Goal: Share content: Share content

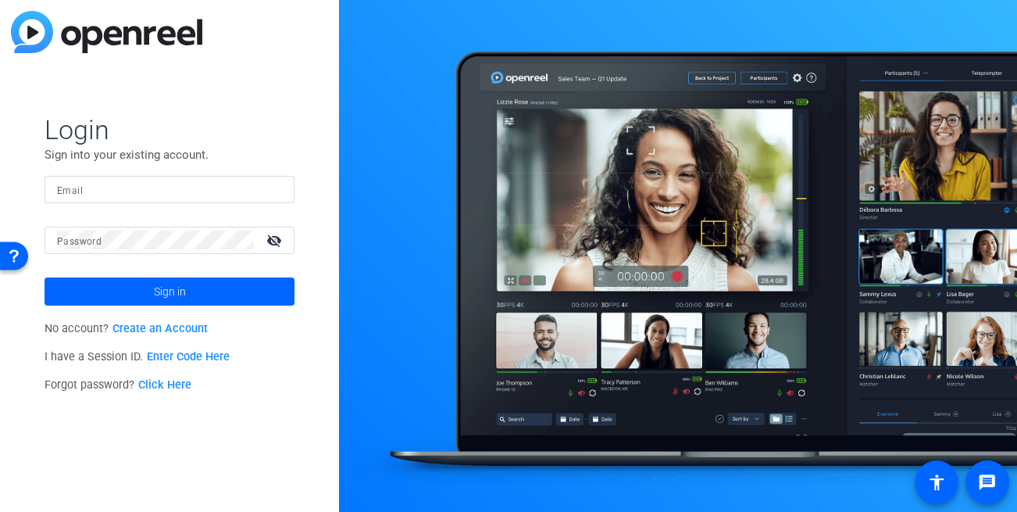
click at [120, 186] on input "Email" at bounding box center [169, 189] width 225 height 19
type input "[EMAIL_ADDRESS][DOMAIN_NAME]"
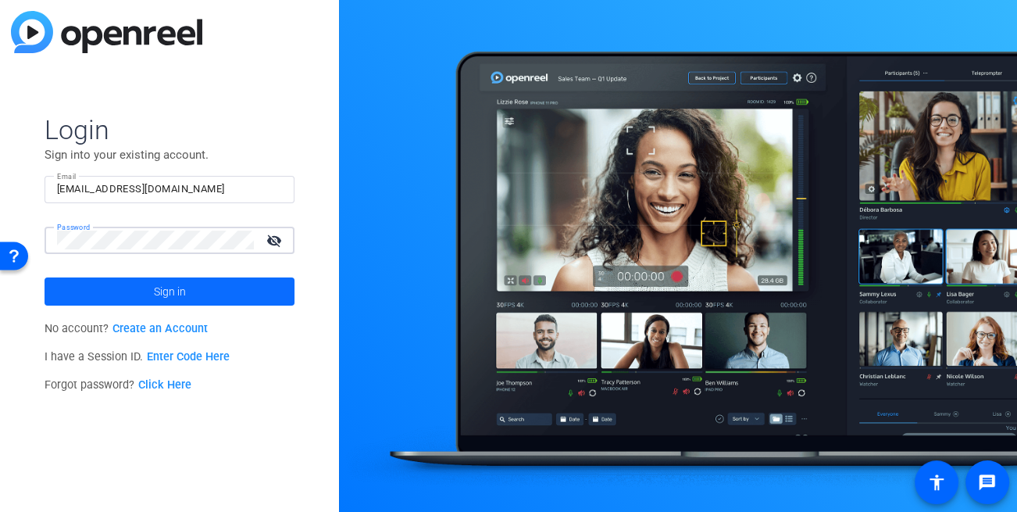
click at [117, 277] on span at bounding box center [170, 292] width 250 height 38
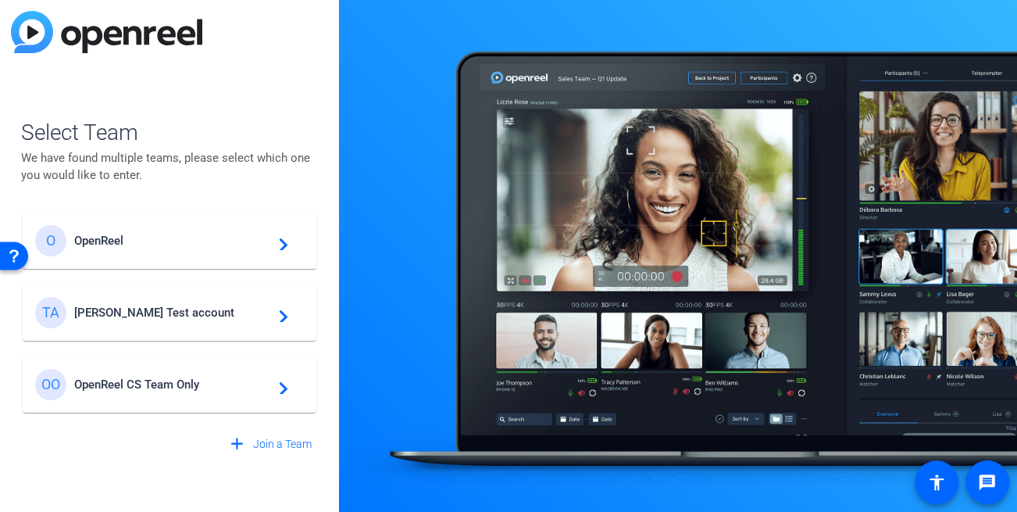
click at [127, 301] on div "TA [PERSON_NAME] Test account navigate_next" at bounding box center [169, 312] width 269 height 31
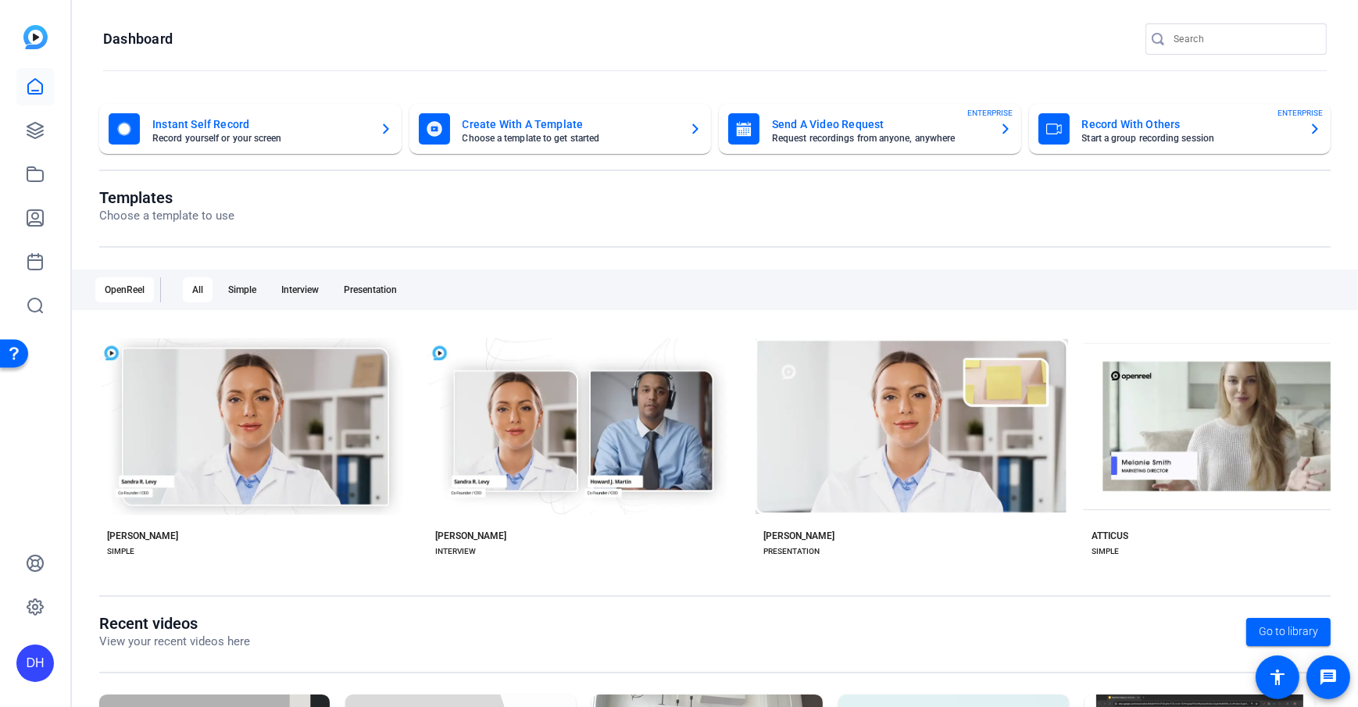
click at [413, 57] on openreel-divider-bar at bounding box center [715, 72] width 1224 height 34
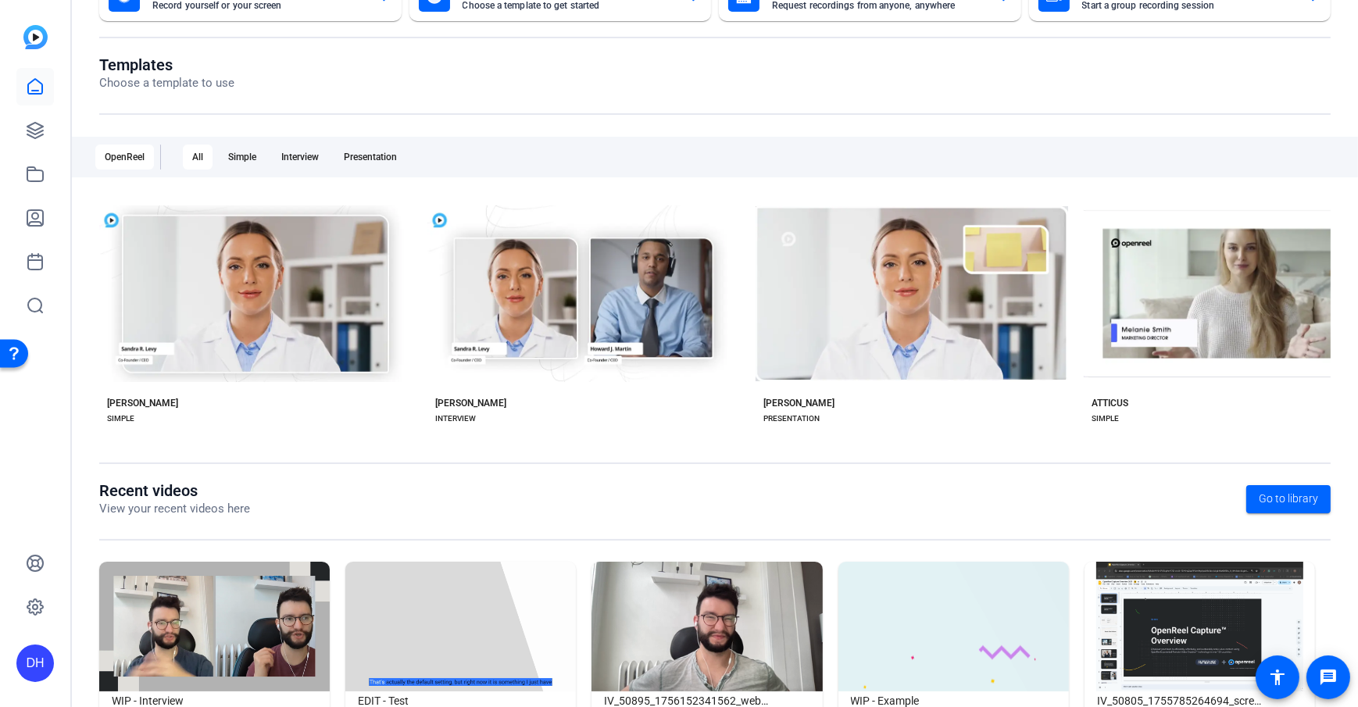
scroll to position [134, 0]
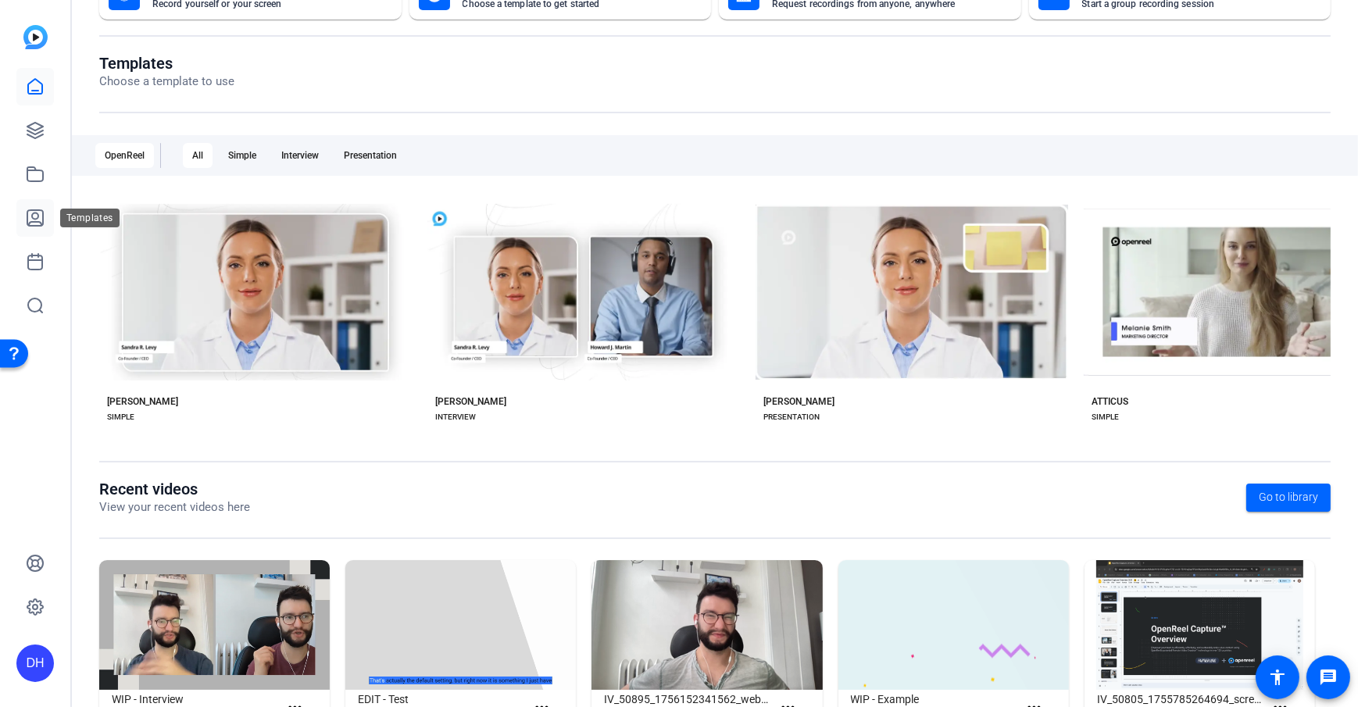
click at [36, 217] on icon at bounding box center [35, 218] width 19 height 19
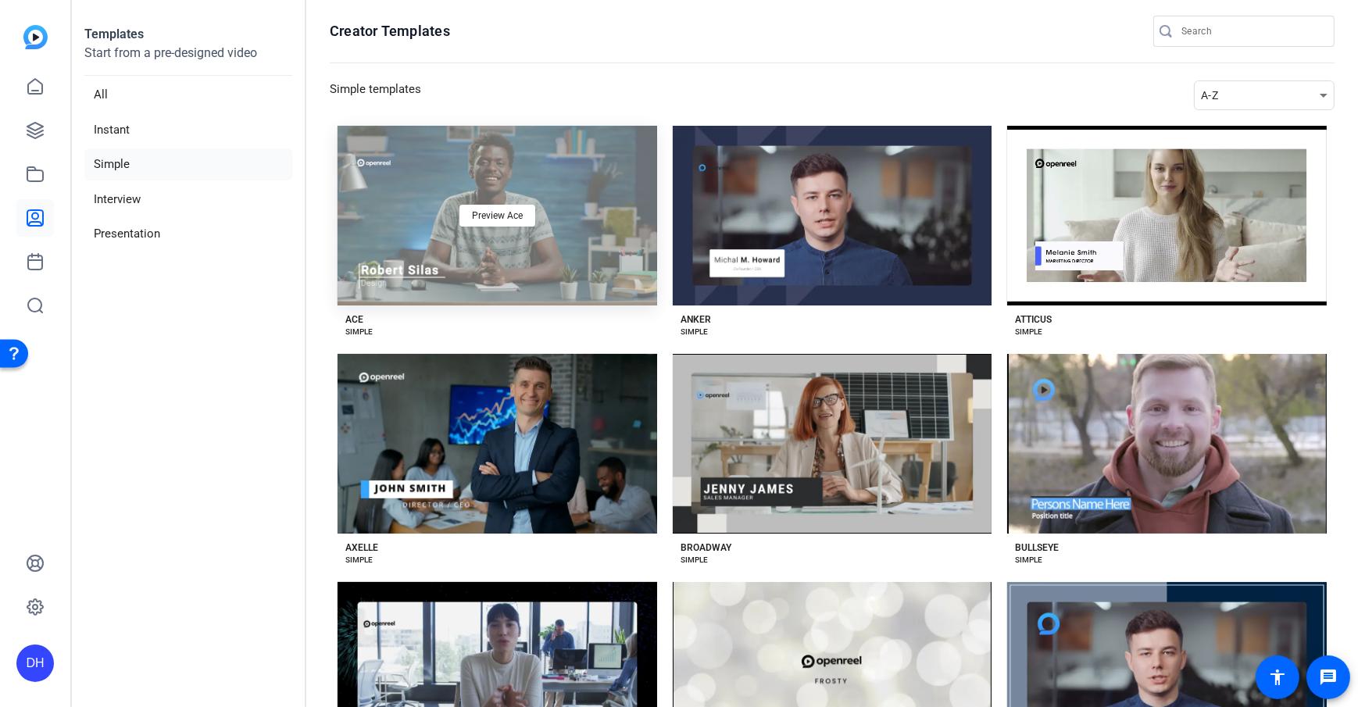
click at [447, 292] on div "Preview Ace" at bounding box center [498, 216] width 320 height 180
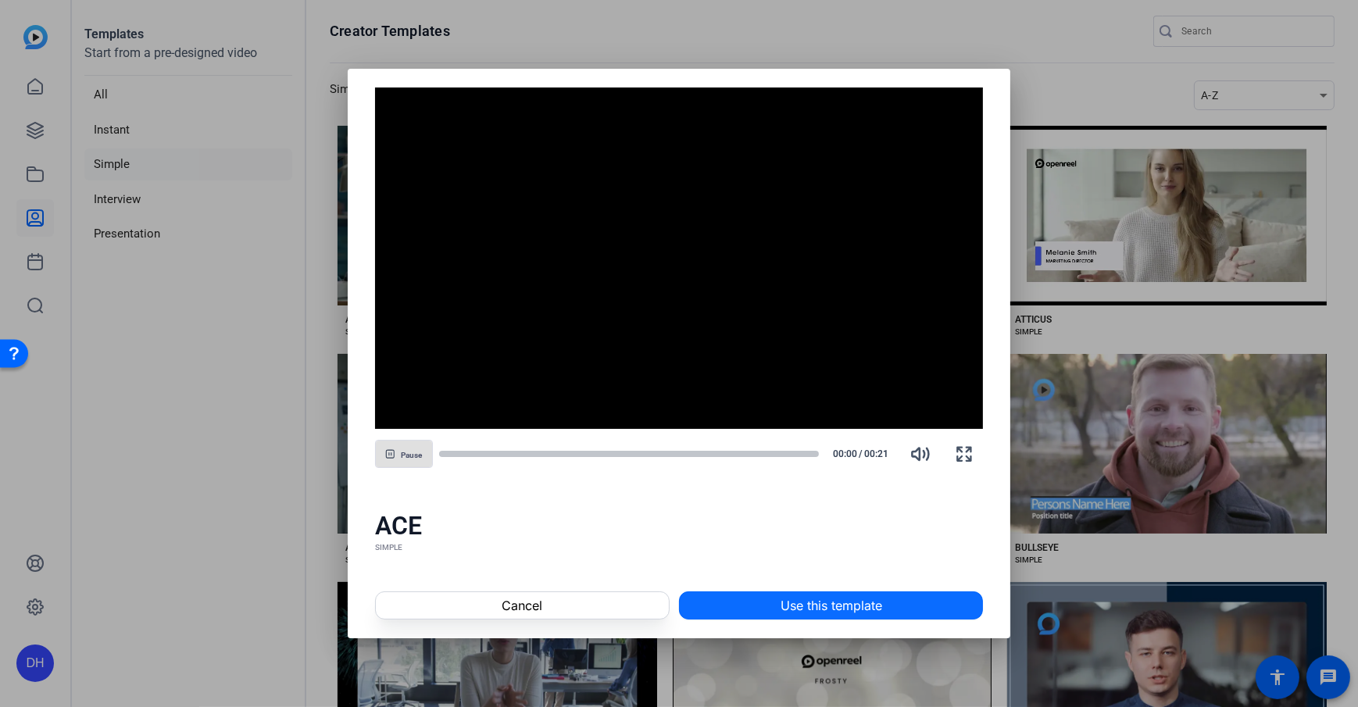
click at [835, 456] on span "Use this template" at bounding box center [832, 605] width 102 height 19
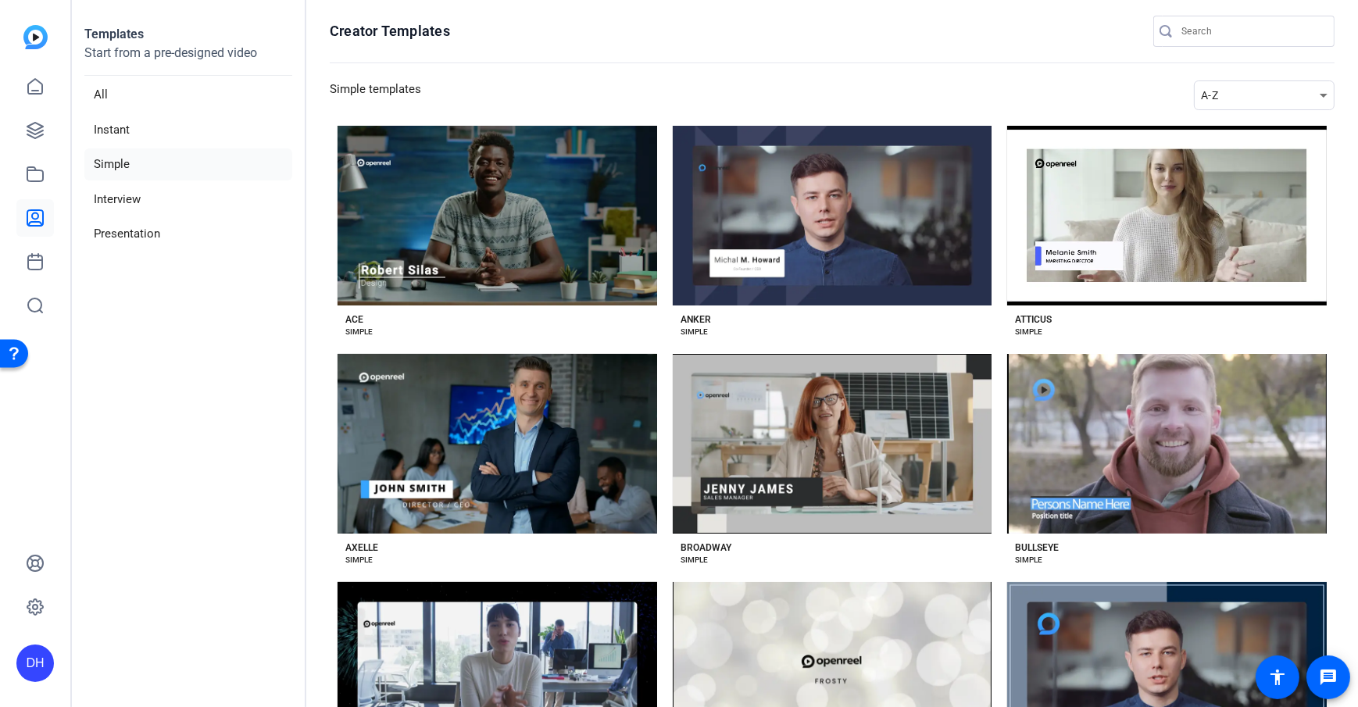
click at [287, 456] on aside "Templates Start from a pre-designed video All Instant Simple Interview Presenta…" at bounding box center [189, 353] width 234 height 707
click at [29, 75] on link at bounding box center [35, 87] width 38 height 38
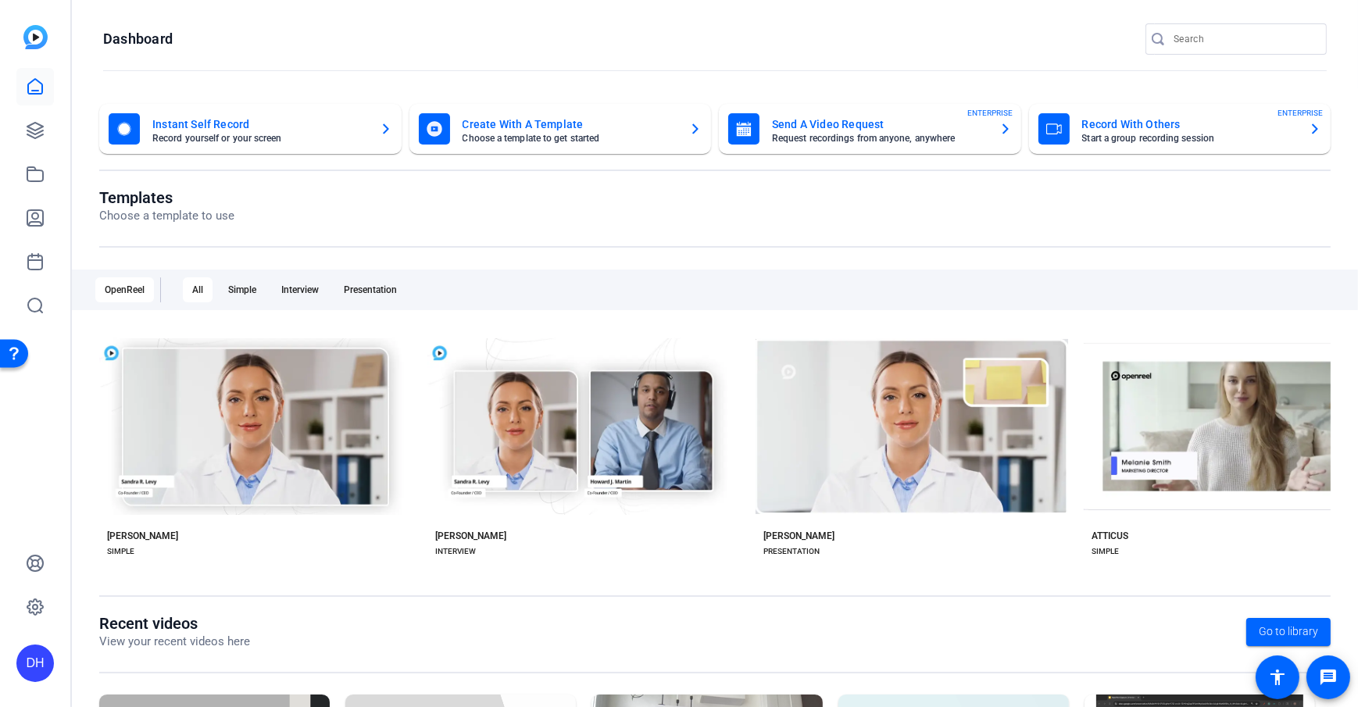
click at [426, 32] on openreel-page-title "Dashboard" at bounding box center [715, 38] width 1224 height 31
click at [497, 181] on openreel-dashboard-quick-actions "Instant Self Record Record yourself or your screen Create With A Template Choos…" at bounding box center [715, 146] width 1232 height 84
click at [658, 49] on openreel-page-title "Dashboard" at bounding box center [715, 38] width 1224 height 31
click at [27, 176] on icon at bounding box center [35, 174] width 16 height 14
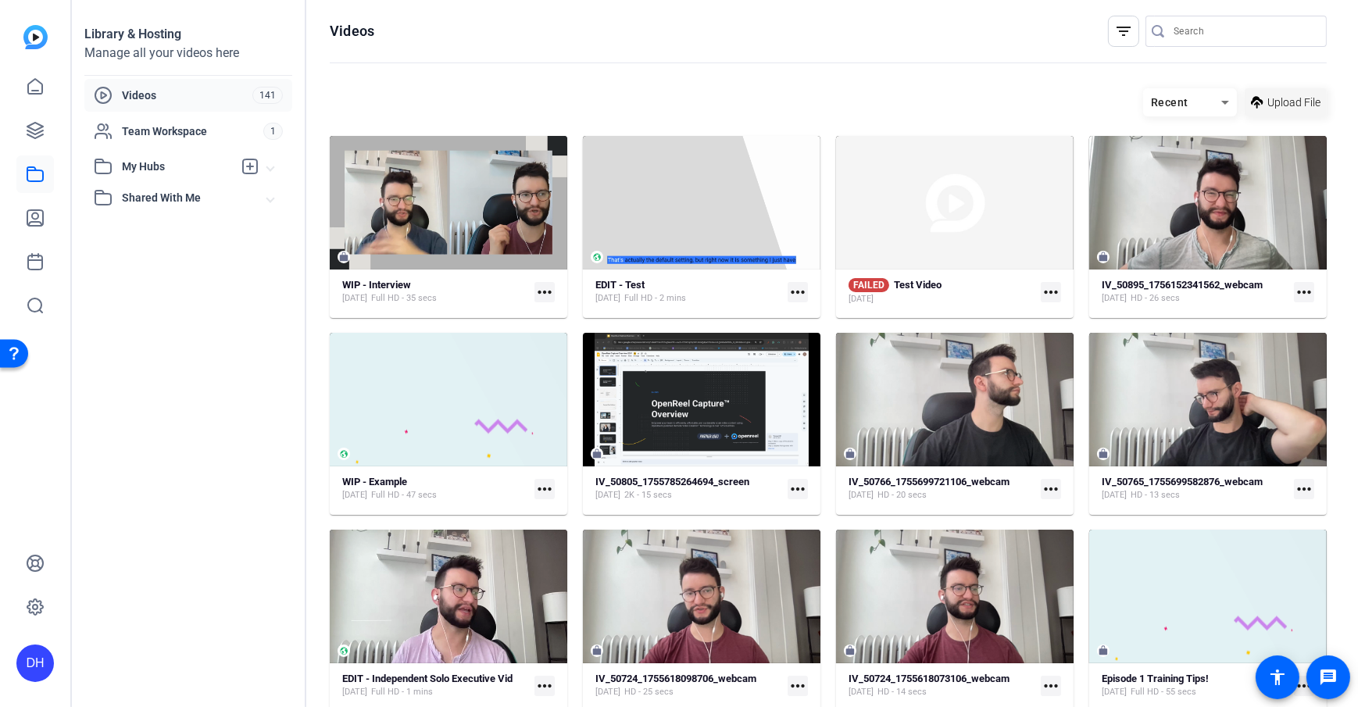
click at [1017, 95] on span "Upload File" at bounding box center [1294, 103] width 53 height 16
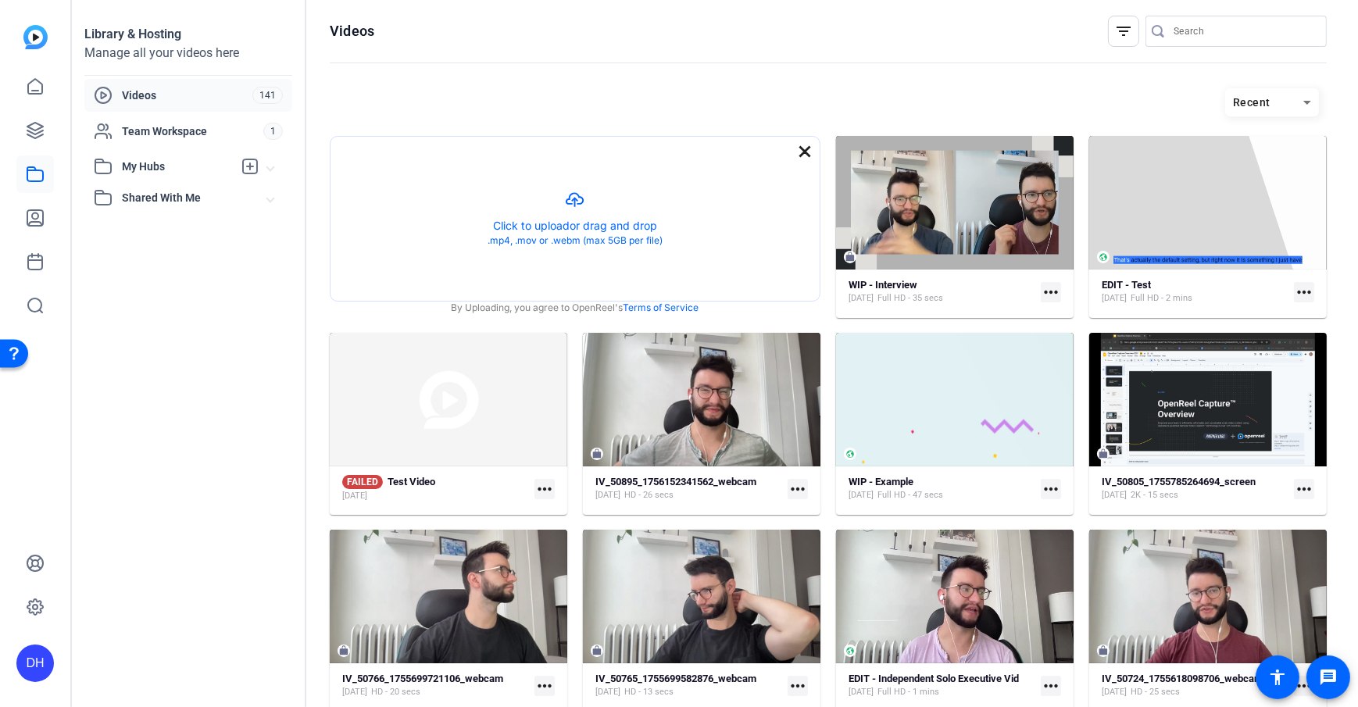
click at [802, 148] on mat-icon "close" at bounding box center [805, 151] width 19 height 19
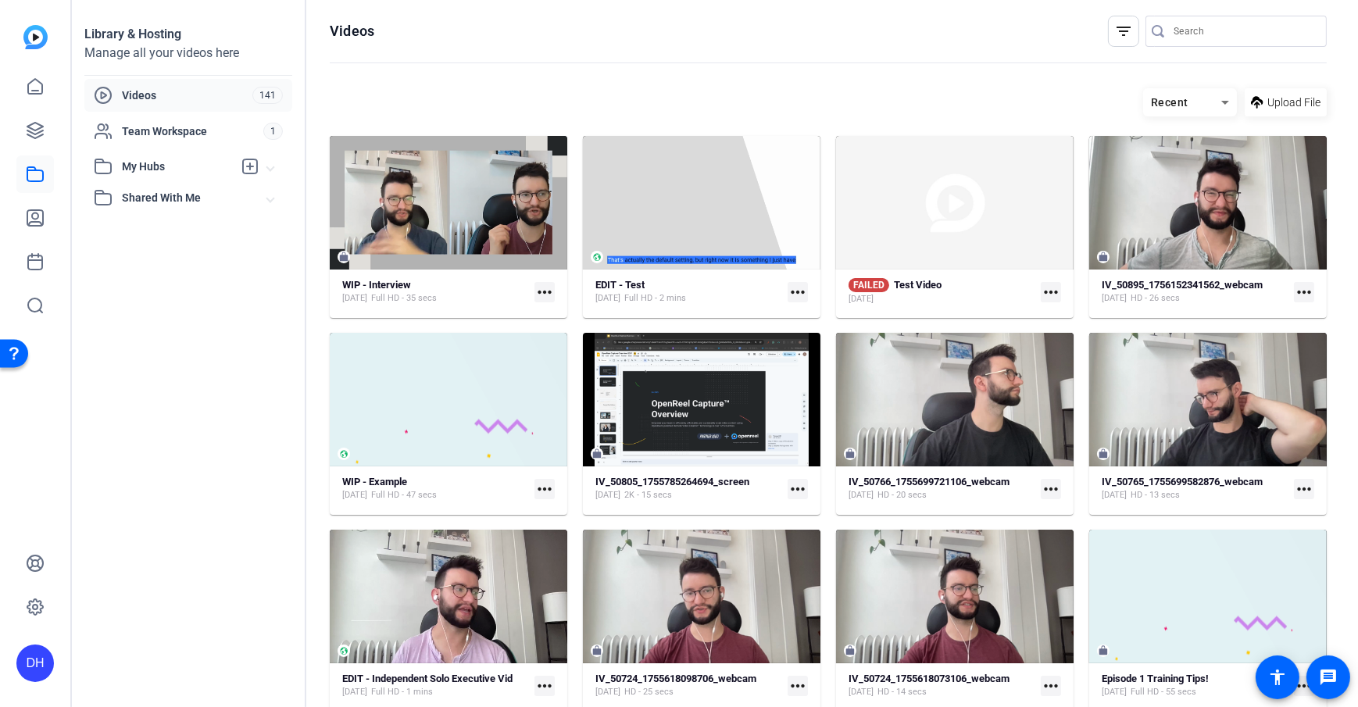
drag, startPoint x: 510, startPoint y: 98, endPoint x: 518, endPoint y: 103, distance: 9.1
click at [510, 98] on div "Recent Upload File" at bounding box center [828, 102] width 997 height 28
click at [33, 219] on icon at bounding box center [35, 218] width 16 height 16
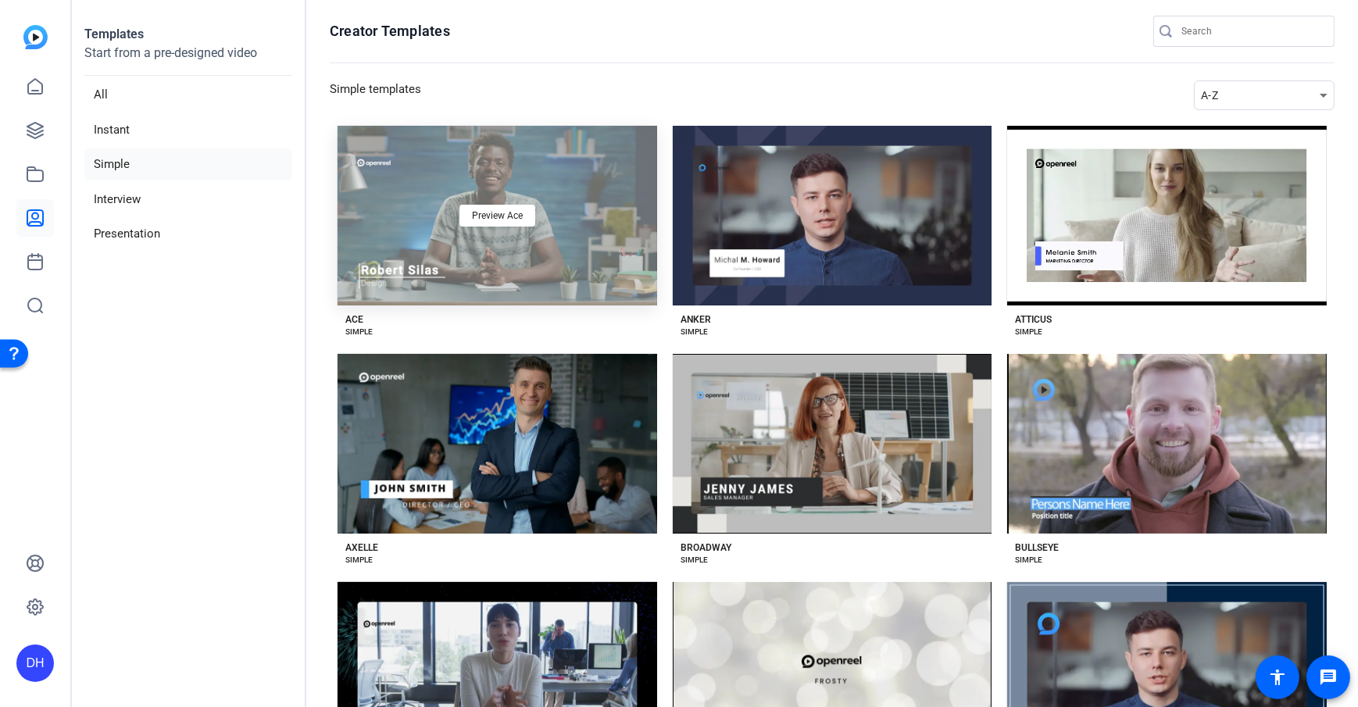
click at [519, 270] on div "Preview Ace" at bounding box center [498, 216] width 320 height 180
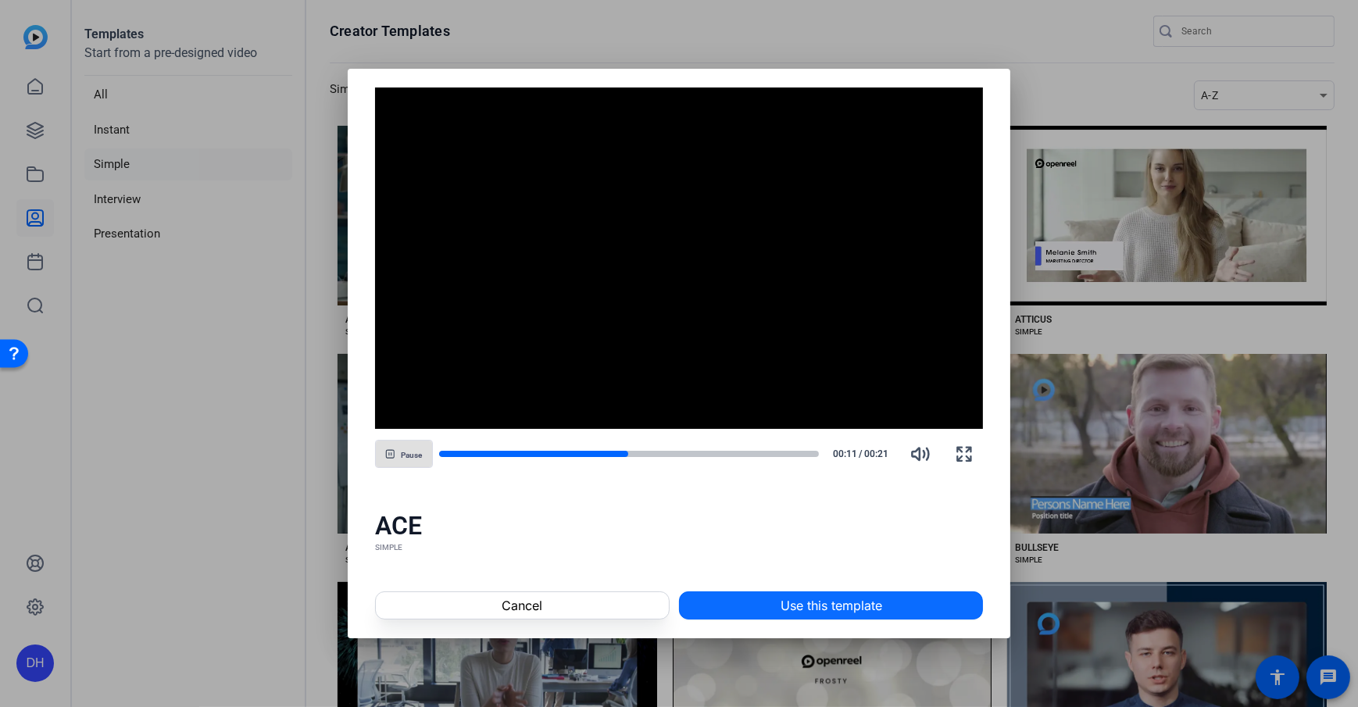
click at [882, 456] on span "Use this template" at bounding box center [832, 605] width 102 height 19
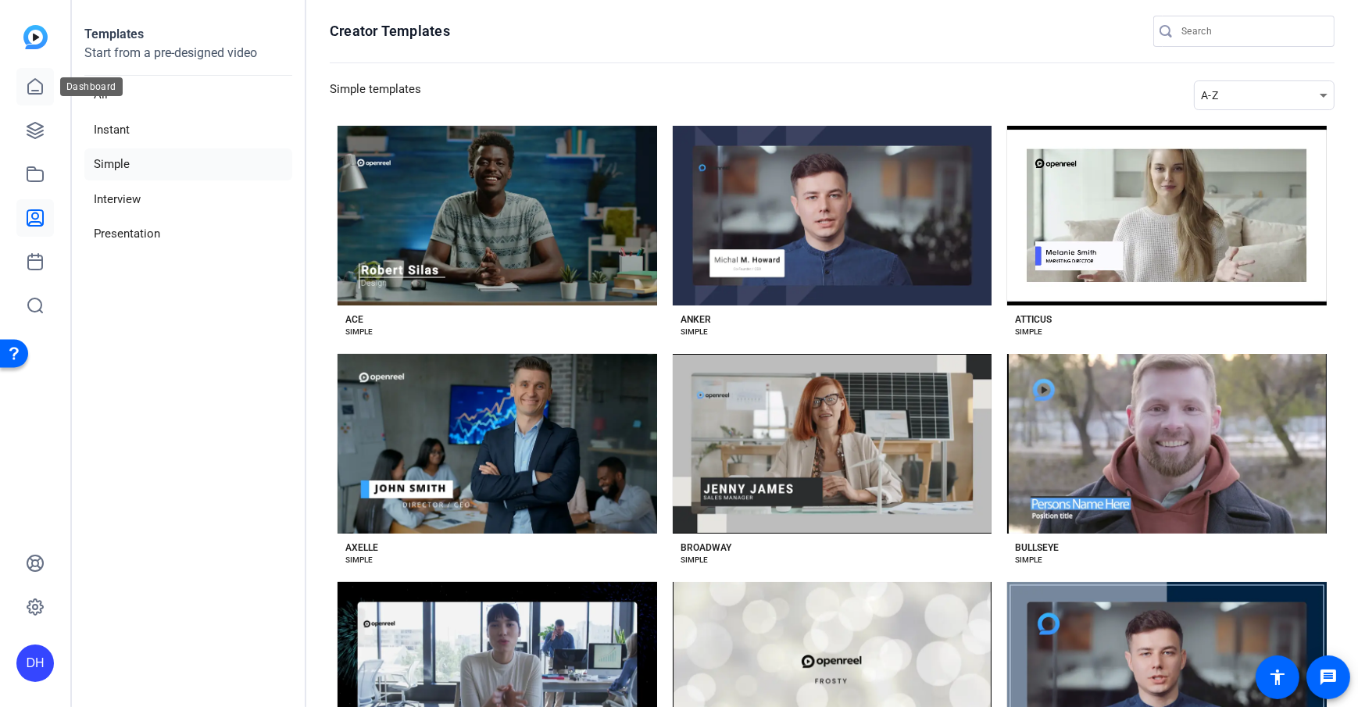
click at [36, 102] on link at bounding box center [35, 87] width 38 height 38
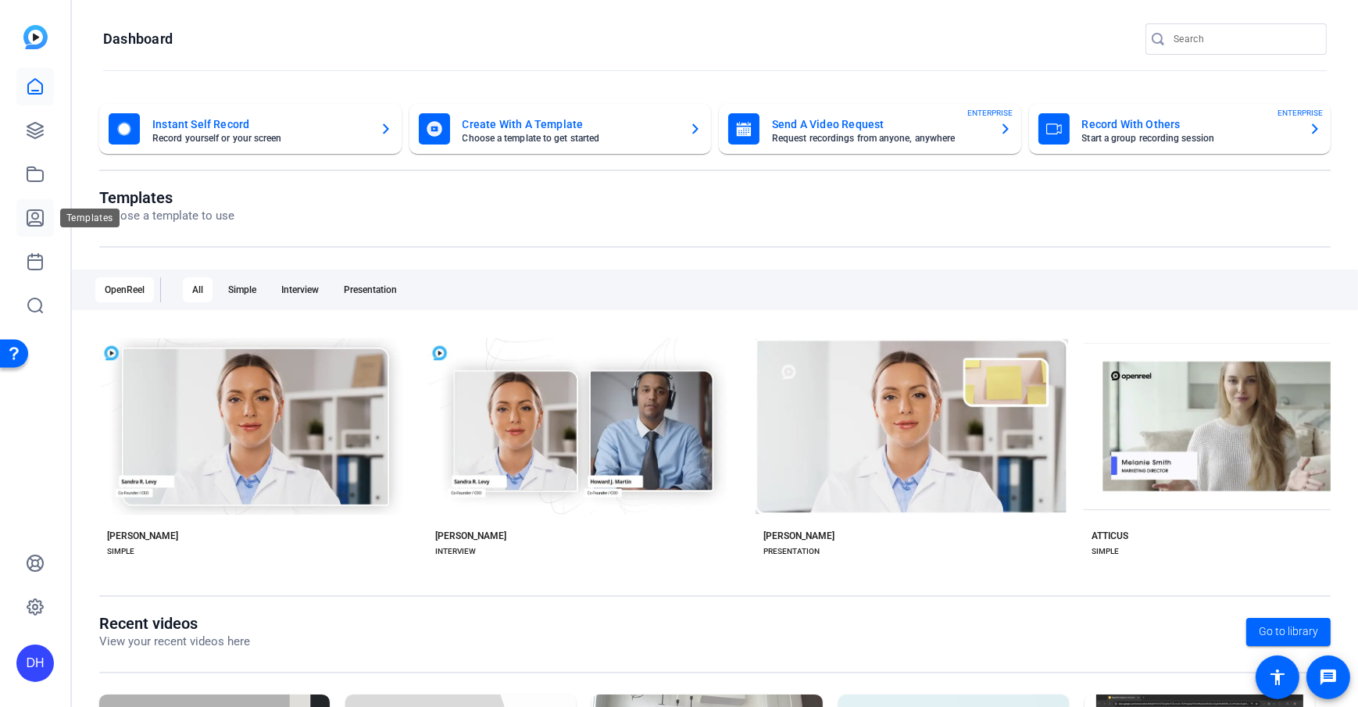
click at [35, 219] on icon at bounding box center [35, 218] width 16 height 16
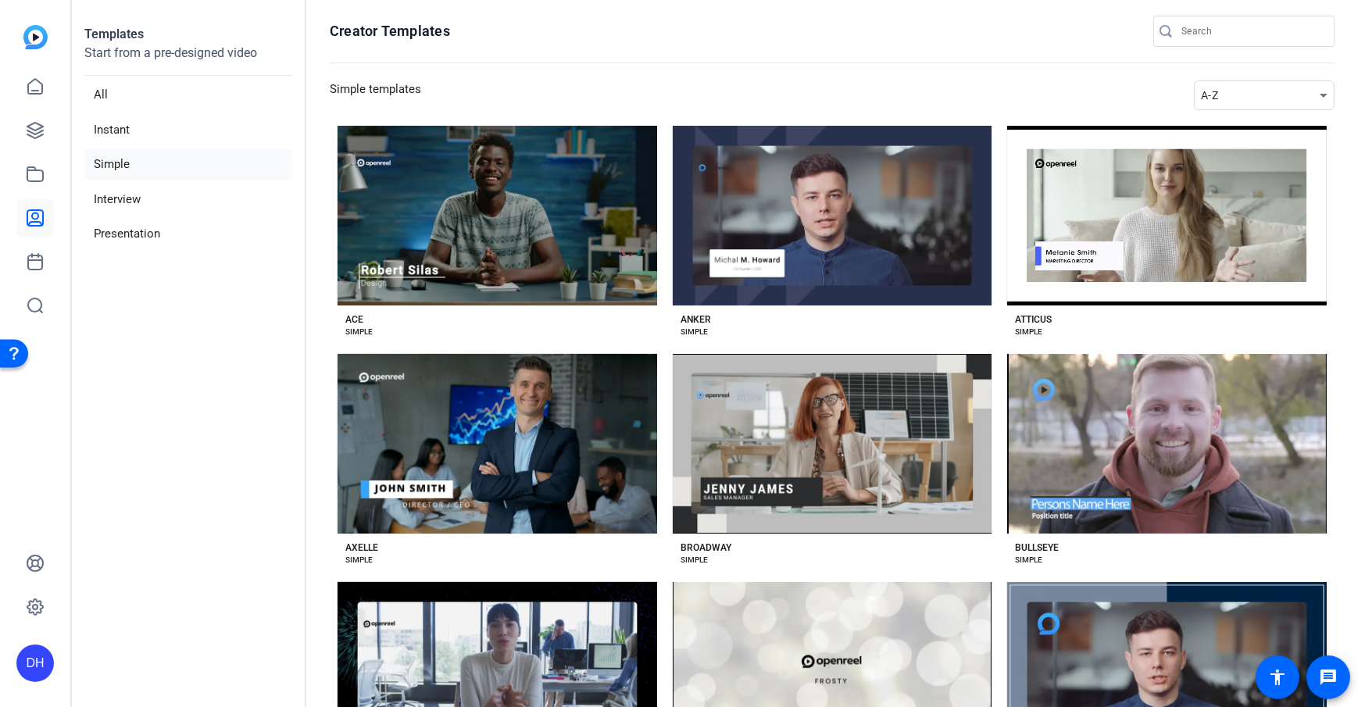
click at [228, 408] on aside "Templates Start from a pre-designed video All Instant Simple Interview Presenta…" at bounding box center [189, 353] width 234 height 707
click at [32, 183] on icon at bounding box center [35, 174] width 19 height 19
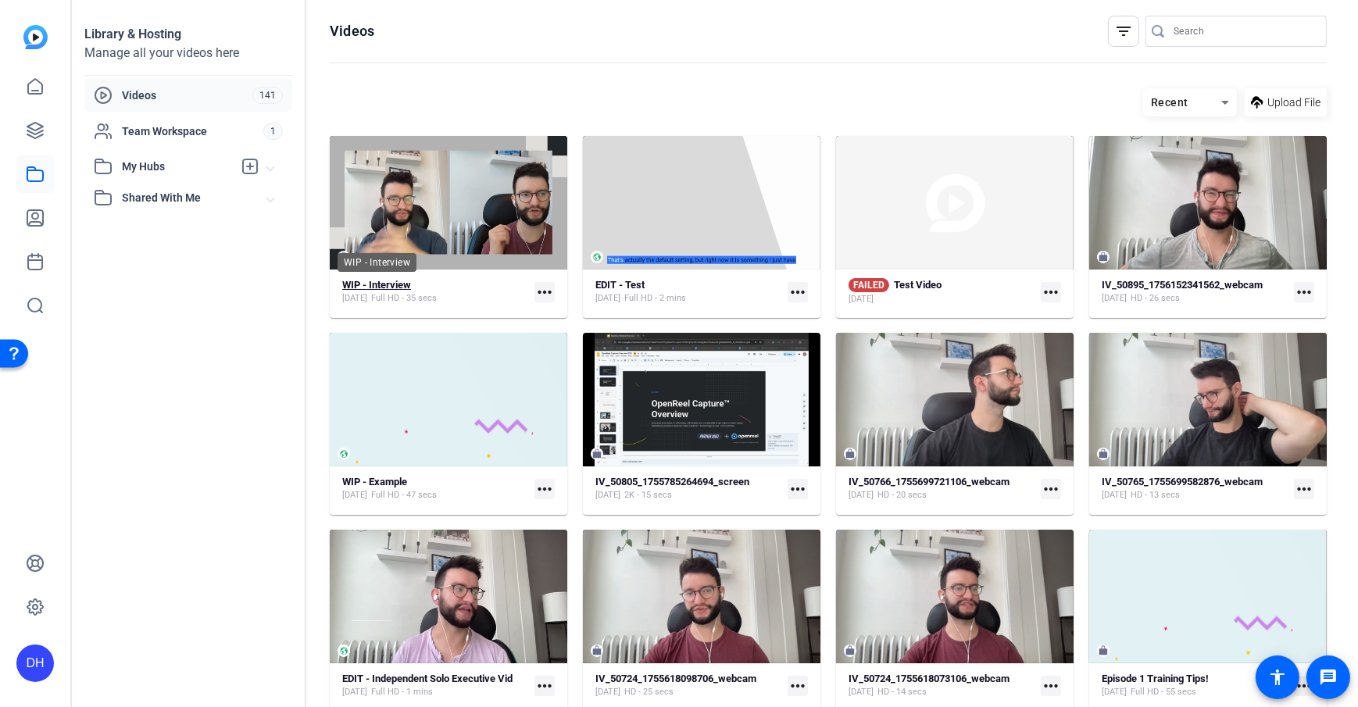
click at [384, 281] on strong "WIP - Interview" at bounding box center [376, 285] width 69 height 12
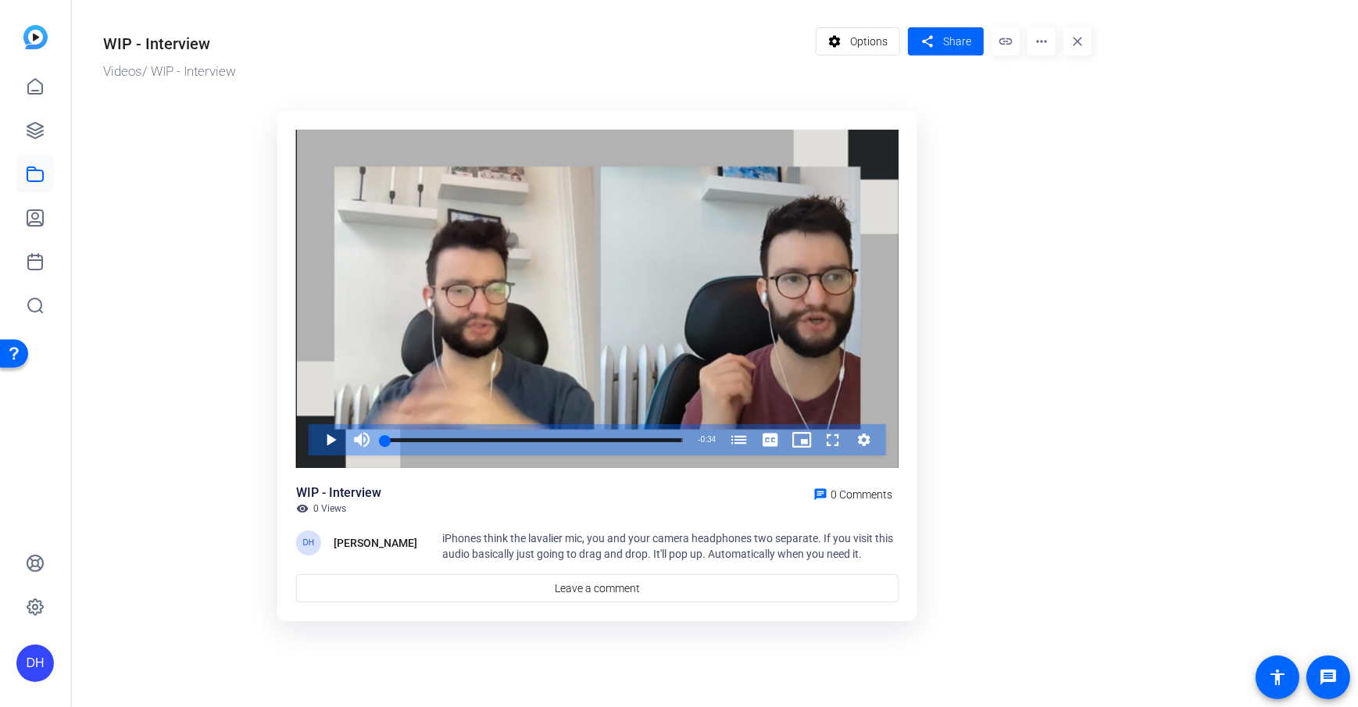
click at [231, 367] on ktd-grid "Video Player is loading. Play Video Play Mute Current Time 0:00 / Duration 0:34…" at bounding box center [597, 367] width 989 height 531
click at [999, 285] on ktd-grid "Video Player is loading. Play Video Play Mute Current Time 0:00 / Duration 0:34…" at bounding box center [597, 367] width 989 height 531
drag, startPoint x: 952, startPoint y: 232, endPoint x: 979, endPoint y: 183, distance: 56.3
click at [953, 224] on ktd-grid "Video Player is loading. Play Video Play Mute Current Time 0:00 / Duration 0:34…" at bounding box center [597, 367] width 989 height 531
click at [951, 47] on span "Share" at bounding box center [957, 42] width 28 height 16
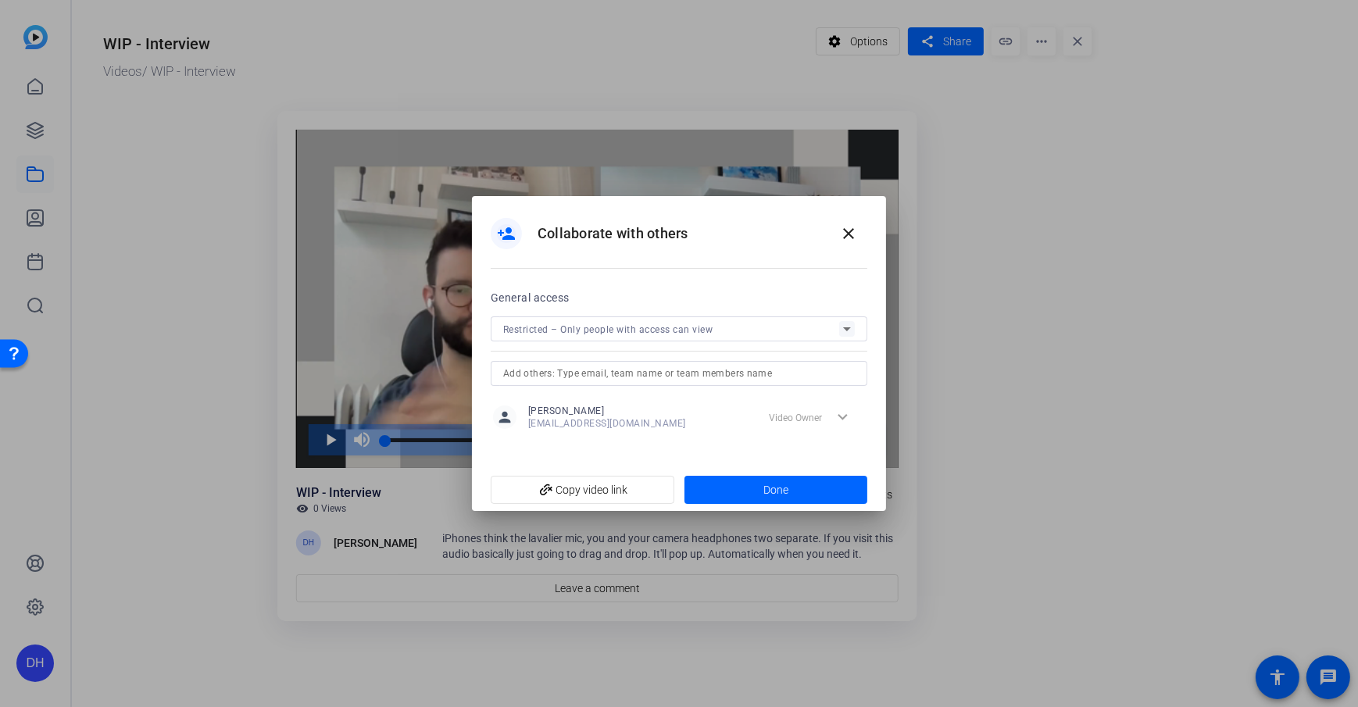
click at [663, 320] on div "Restricted – Only people with access can view" at bounding box center [671, 330] width 336 height 20
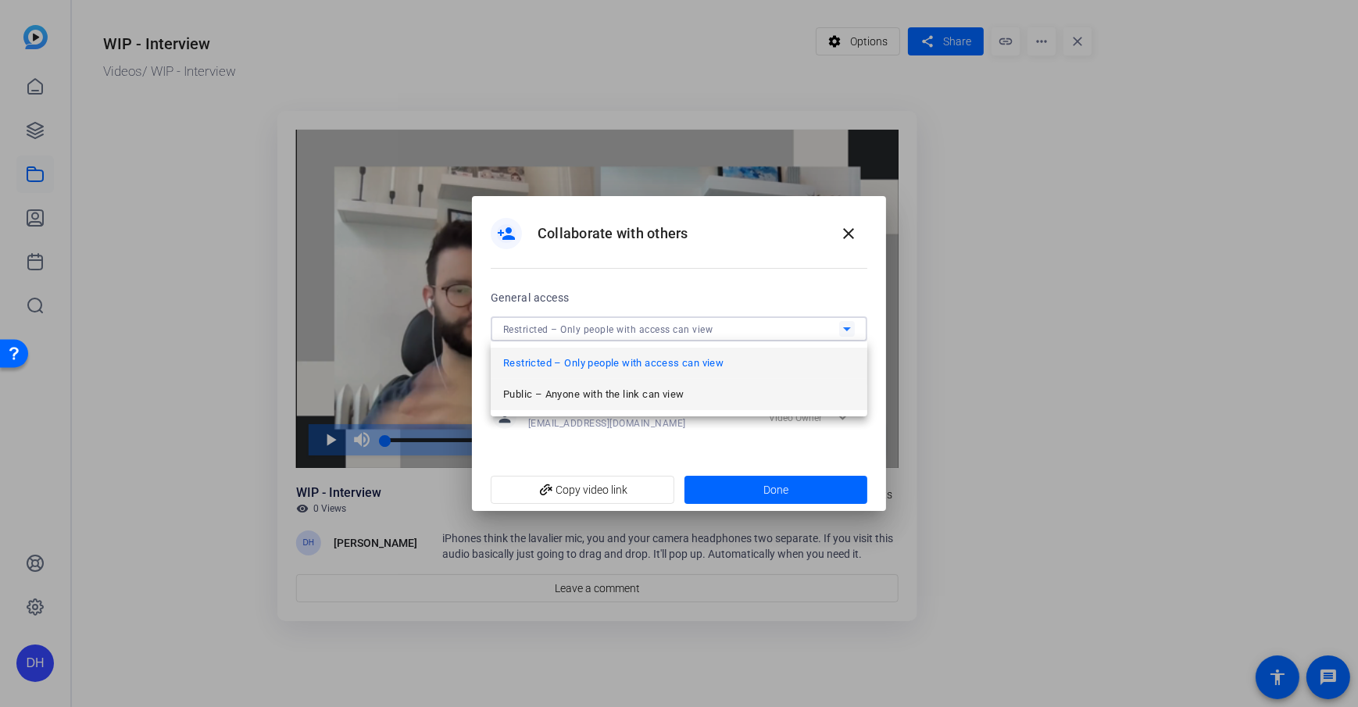
click at [626, 388] on span "Public – Anyone with the link can view" at bounding box center [593, 394] width 181 height 19
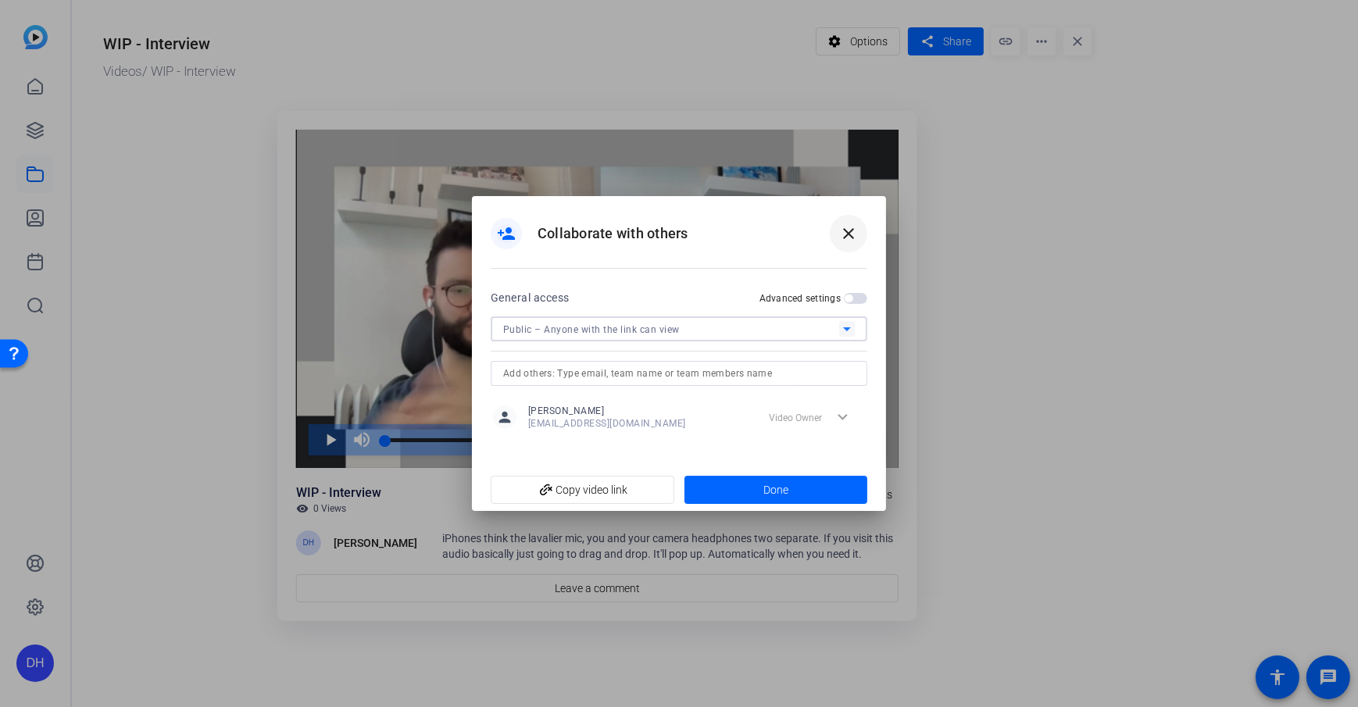
click at [847, 237] on mat-icon "close" at bounding box center [848, 233] width 19 height 19
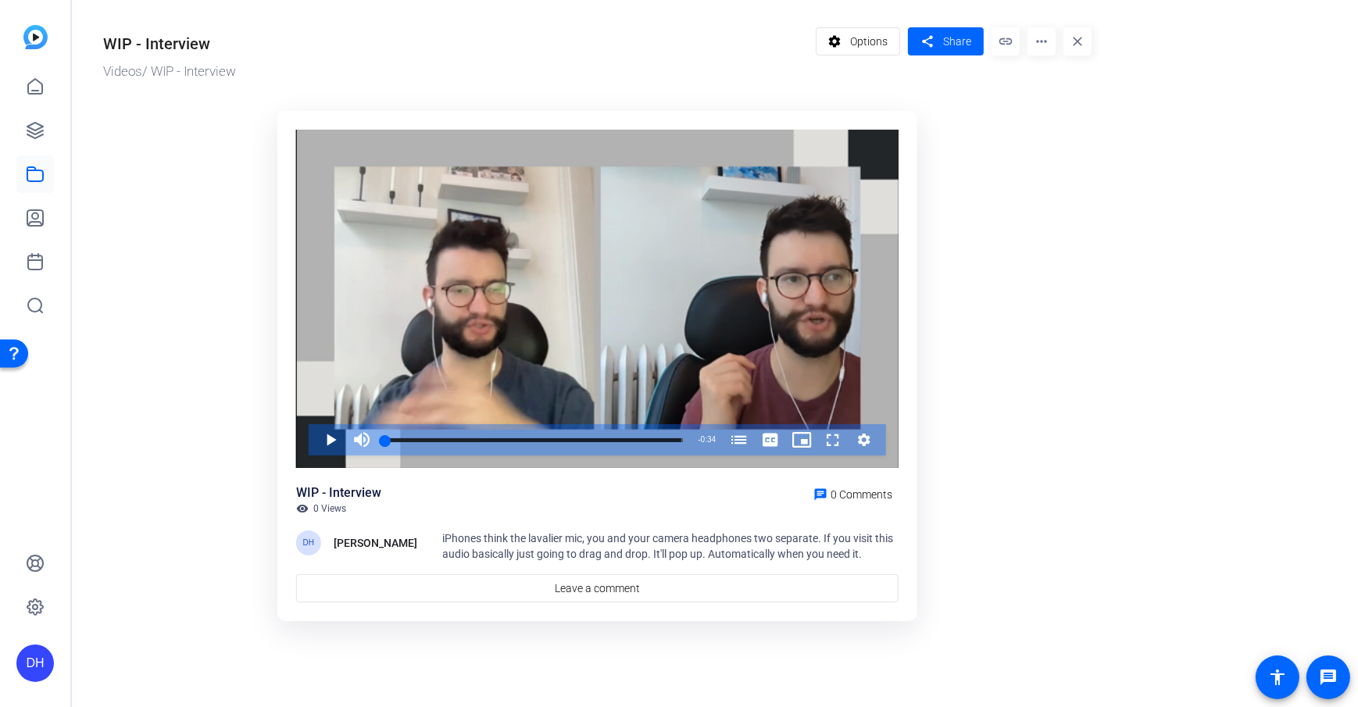
click at [1017, 175] on ktd-grid "Video Player is loading. Play Video Play Mute Current Time 0:00 / Duration 0:34…" at bounding box center [597, 367] width 989 height 531
click at [1017, 38] on mat-icon "more_horiz" at bounding box center [1042, 41] width 28 height 28
drag, startPoint x: 967, startPoint y: 142, endPoint x: 1071, endPoint y: 43, distance: 144.3
click at [967, 142] on div at bounding box center [679, 353] width 1358 height 707
click at [1017, 45] on mat-icon "more_horiz" at bounding box center [1042, 41] width 28 height 28
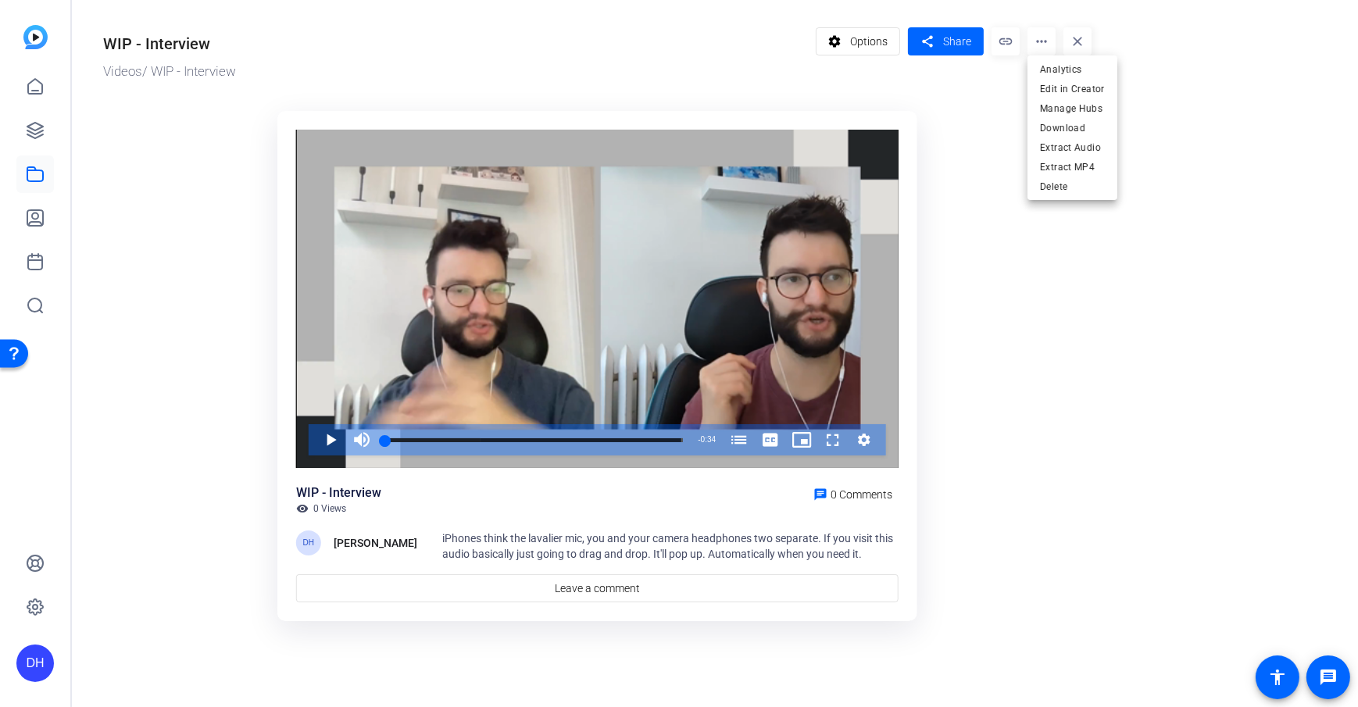
click at [1017, 456] on div at bounding box center [679, 353] width 1358 height 707
click at [1017, 456] on or-hosting-video-details "WIP - Interview Videos / WIP - Interview settings Options share Share link more…" at bounding box center [711, 322] width 1279 height 645
click at [43, 88] on icon at bounding box center [35, 86] width 19 height 19
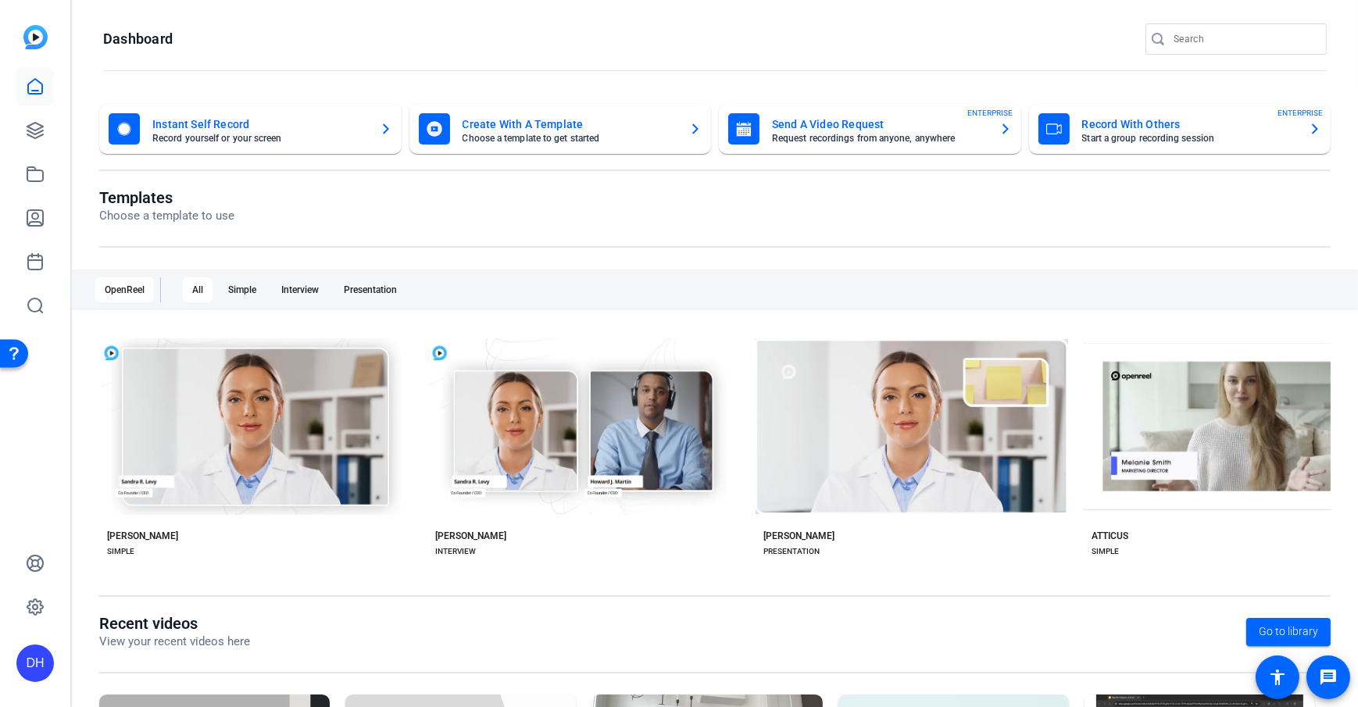
click at [32, 456] on div "DH" at bounding box center [35, 664] width 38 height 38
click at [206, 456] on span at bounding box center [207, 641] width 38 height 38
